Goal: Task Accomplishment & Management: Use online tool/utility

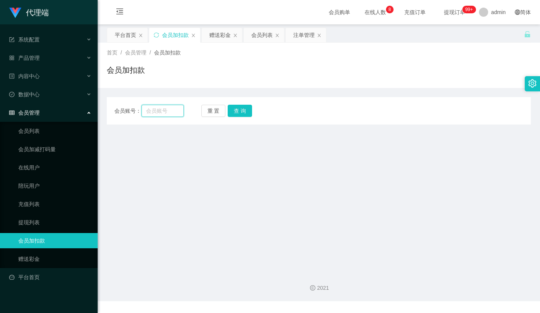
click at [169, 112] on input "text" at bounding box center [162, 111] width 42 height 12
paste input "limkhenghua76"
type input "limkhenghua76"
click at [241, 109] on button "查 询" at bounding box center [240, 111] width 24 height 12
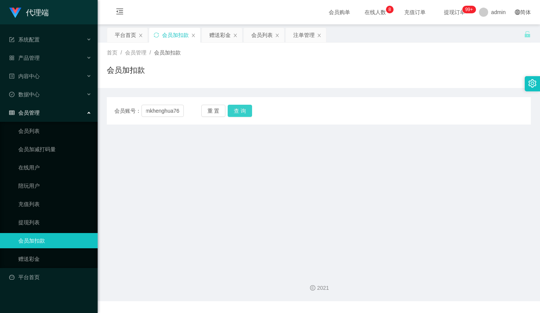
scroll to position [0, 0]
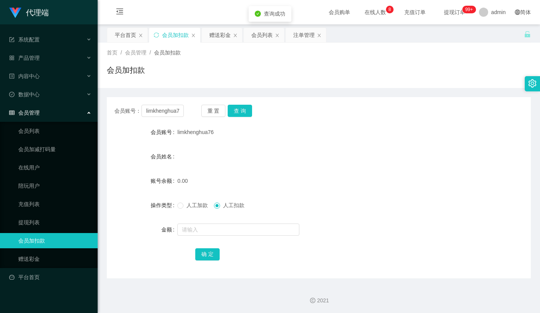
click at [182, 212] on div "人工加款 人工扣款" at bounding box center [300, 205] width 247 height 15
click at [187, 206] on span "人工加款" at bounding box center [196, 205] width 27 height 6
click at [200, 235] on input "text" at bounding box center [238, 230] width 122 height 12
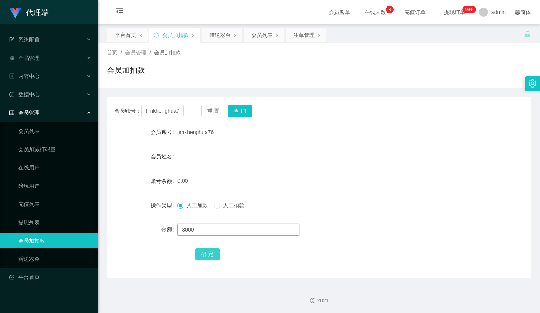
type input "3000"
click at [210, 258] on button "确 定" at bounding box center [207, 255] width 24 height 12
click at [300, 194] on form "会员账号 limkhenghua76 会员姓名 账号余额 0.00 操作类型 人工加款 人工扣款 金额 3000 确 定" at bounding box center [319, 193] width 424 height 137
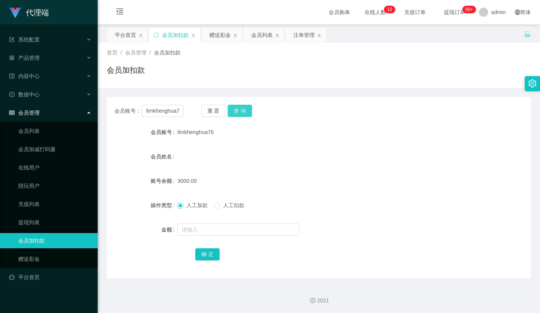
click at [243, 112] on button "查 询" at bounding box center [240, 111] width 24 height 12
drag, startPoint x: 342, startPoint y: 120, endPoint x: 396, endPoint y: 78, distance: 68.2
click at [342, 120] on div "会员账号： limkhenghua76 重 置 查 询 会员账号 limkhenghua76 会员姓名 账号余额 3000.00 操作类型 人工加款 人工扣款…" at bounding box center [319, 187] width 424 height 181
